Goal: Task Accomplishment & Management: Use online tool/utility

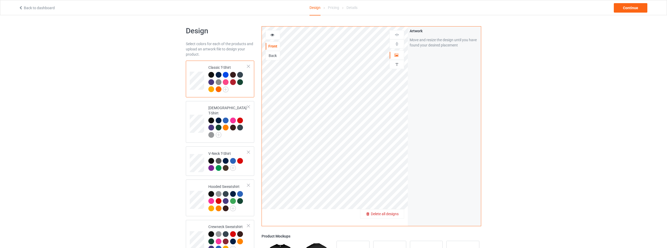
click at [395, 213] on span "Delete all designs" at bounding box center [385, 213] width 28 height 4
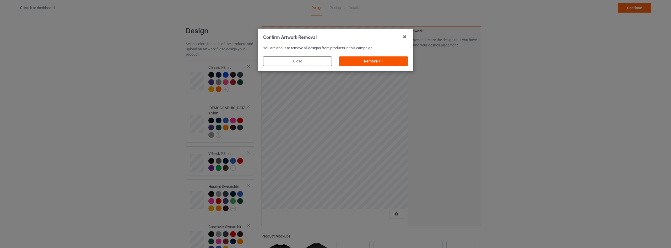
click at [381, 62] on div "Remove all" at bounding box center [373, 60] width 69 height 9
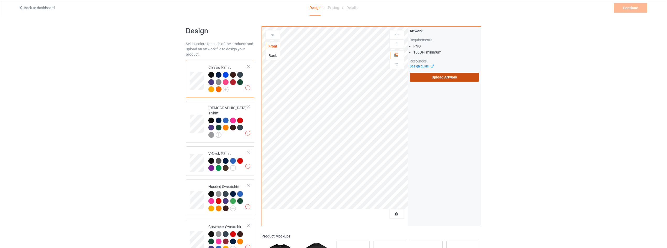
click at [431, 77] on label "Upload Artwork" at bounding box center [444, 77] width 69 height 9
click at [0, 0] on input "Upload Artwork" at bounding box center [0, 0] width 0 height 0
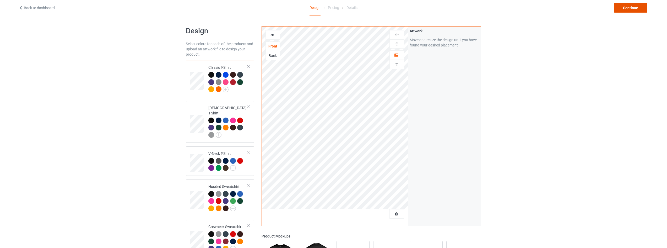
click at [627, 8] on div "Continue" at bounding box center [631, 7] width 34 height 9
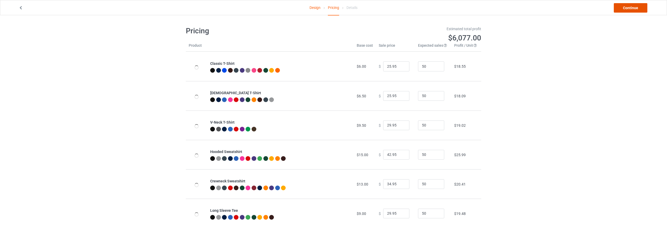
click at [627, 8] on link "Continue" at bounding box center [631, 7] width 34 height 9
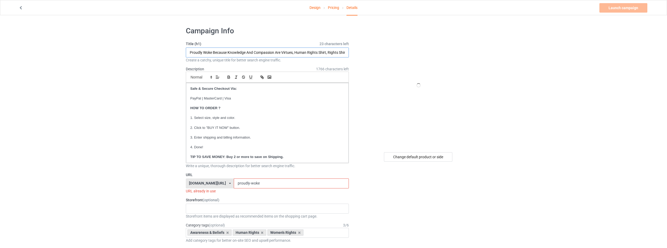
click at [224, 52] on input "Proudly Woke Because Knowledge And Compassion Are Virtues, Human Rights Shirt, …" at bounding box center [267, 52] width 163 height 10
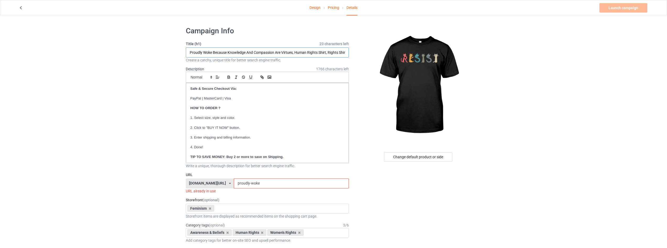
drag, startPoint x: 294, startPoint y: 50, endPoint x: 46, endPoint y: 56, distance: 247.7
drag, startPoint x: 200, startPoint y: 53, endPoint x: 255, endPoint y: 45, distance: 55.6
click at [200, 53] on input "Resist, Human Rights Shirt, Rights Shirt for Women, Women's Rights, Feminist" at bounding box center [267, 52] width 163 height 10
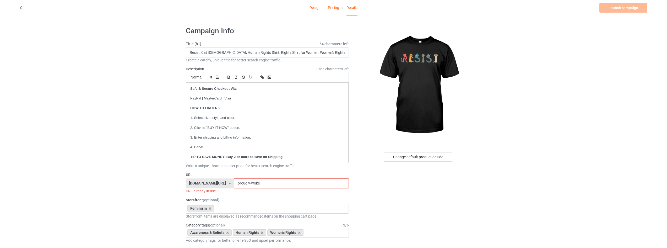
click at [215, 53] on input "Resist, Cat [DEMOGRAPHIC_DATA], Human Rights Shirt, Rights Shirt for Women, Wom…" at bounding box center [267, 52] width 163 height 10
type input "Resist, Cat [DEMOGRAPHIC_DATA] Shirt, Human Rights Shirt, Rights Shirt for Wome…"
drag, startPoint x: 277, startPoint y: 182, endPoint x: 137, endPoint y: 180, distance: 139.7
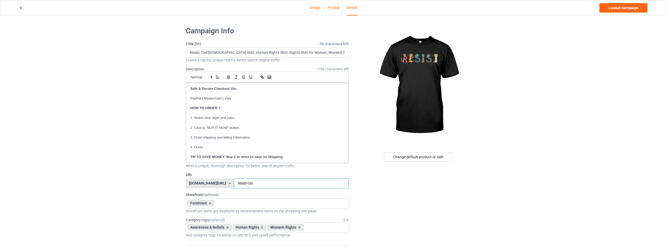
type input "resist-cat"
click at [622, 6] on link "Launch campaign" at bounding box center [623, 7] width 48 height 9
